Goal: Subscribe to service/newsletter

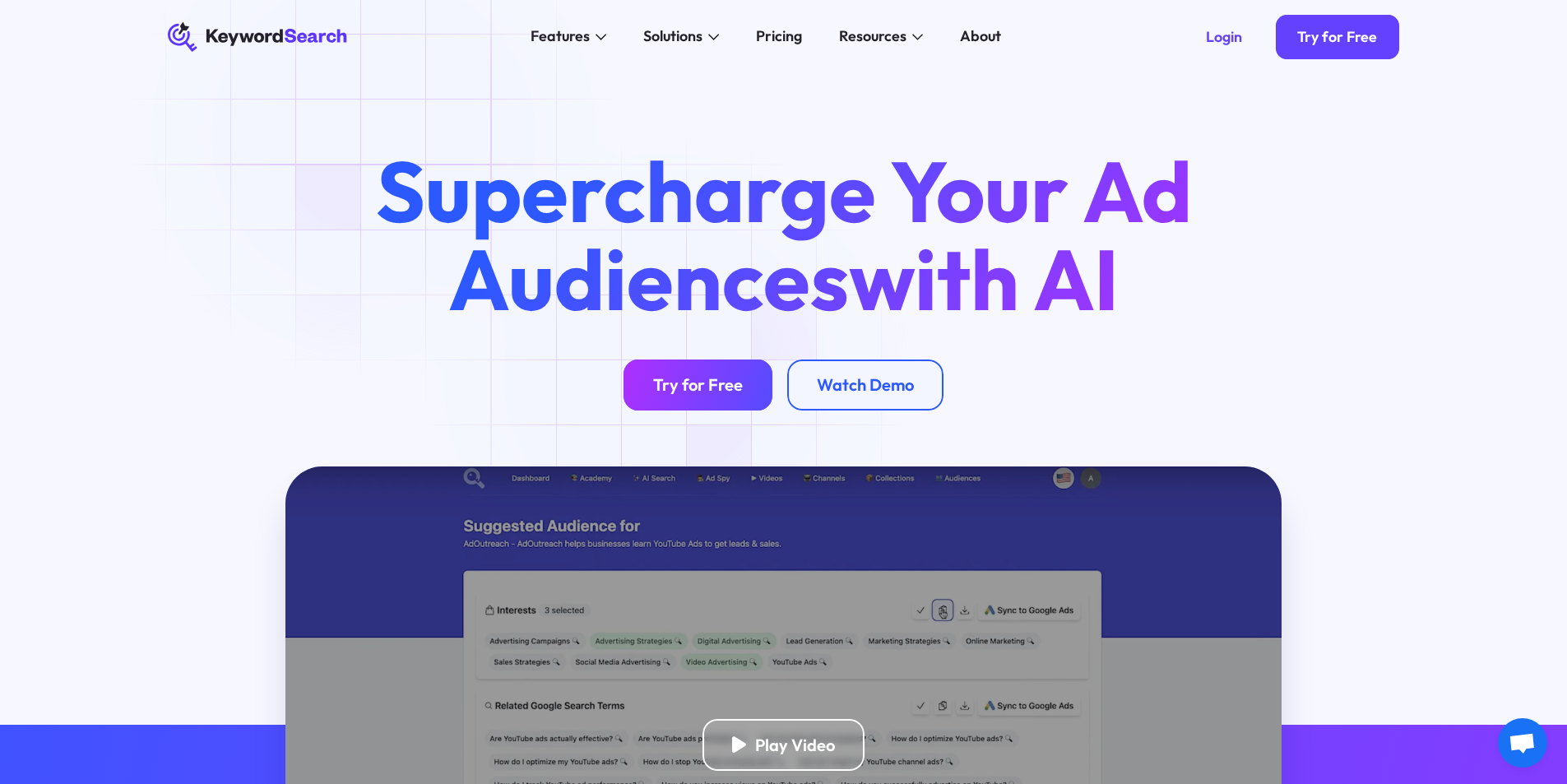
click at [671, 377] on div "Try for Free" at bounding box center [698, 384] width 89 height 21
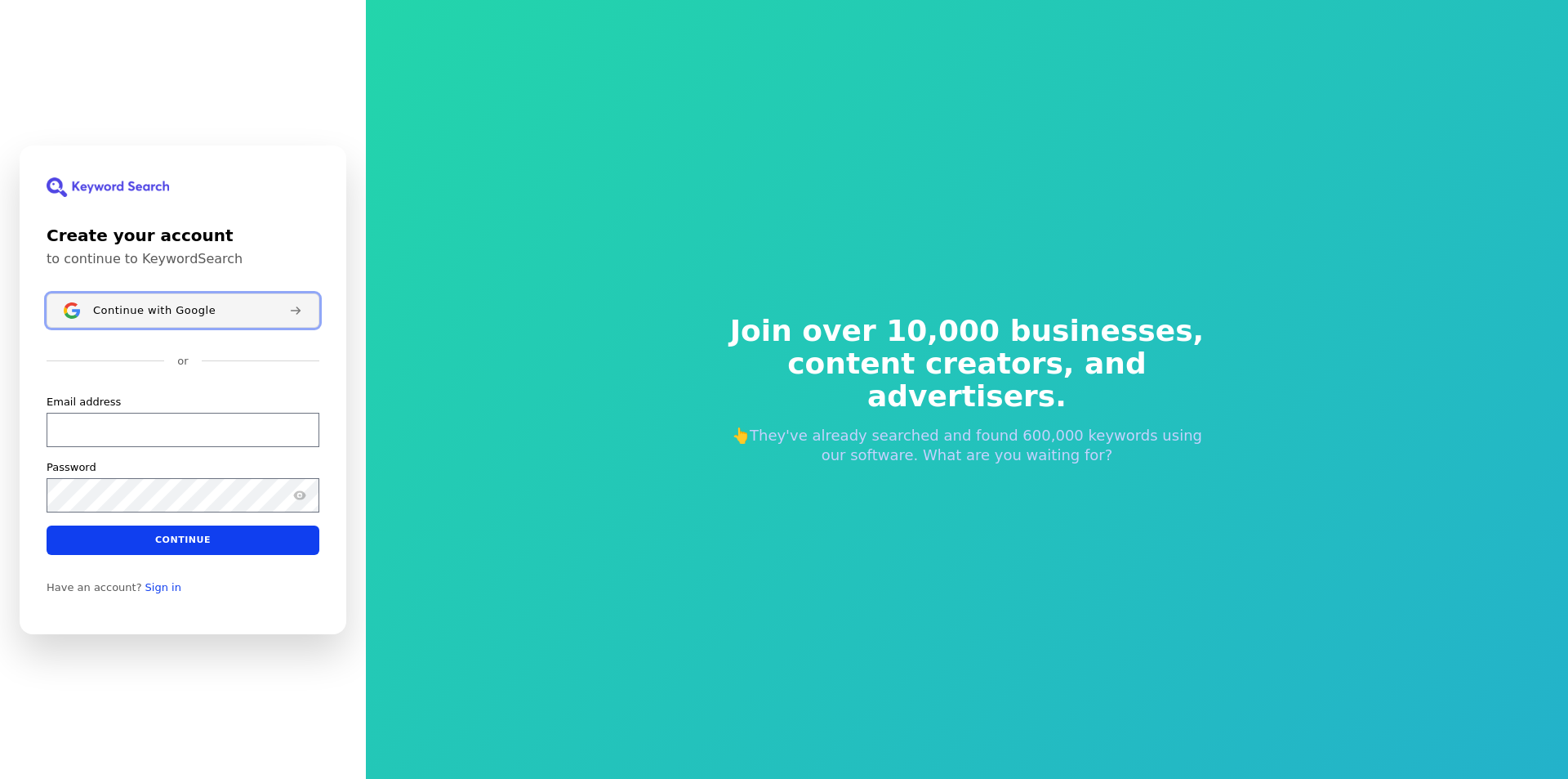
click at [167, 312] on span "Continue with Google" at bounding box center [154, 309] width 122 height 13
